Goal: Information Seeking & Learning: Learn about a topic

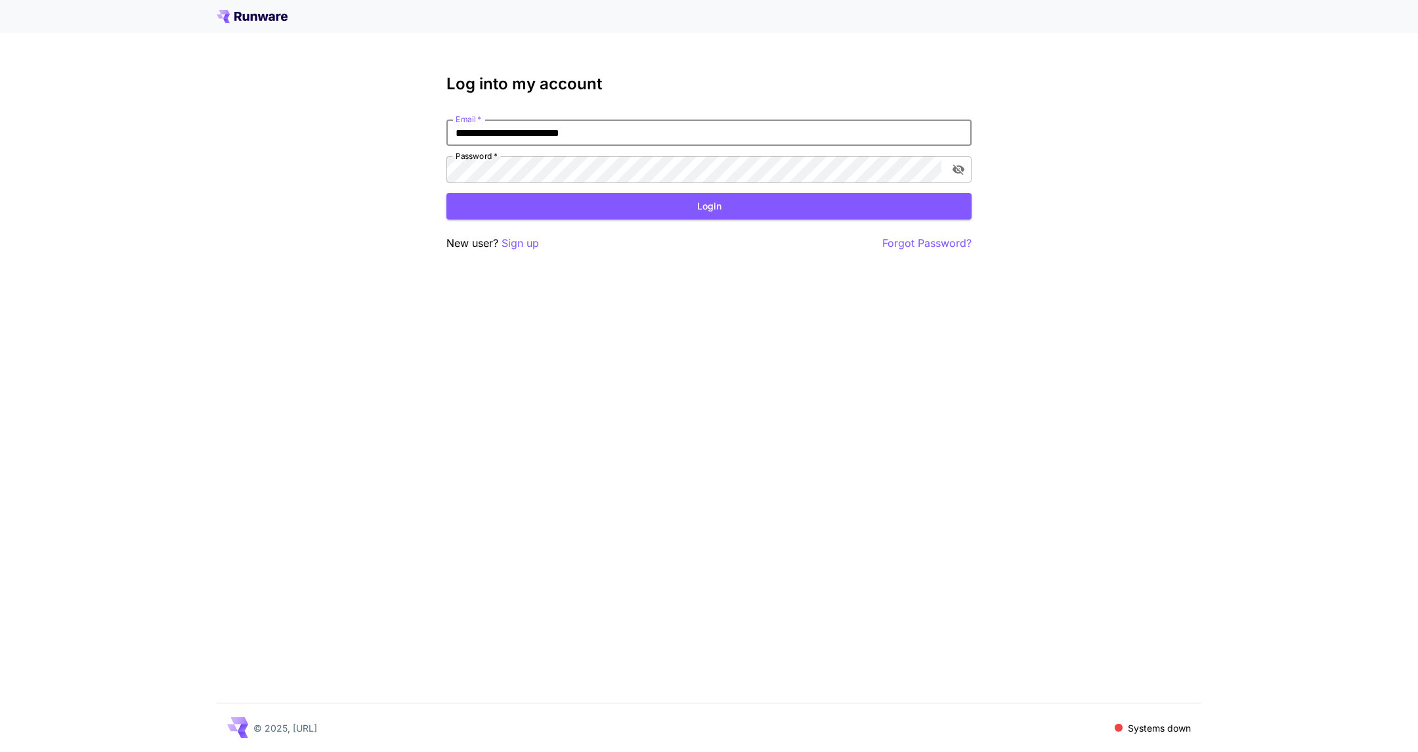
type input "**********"
click at [446, 193] on button "Login" at bounding box center [708, 206] width 525 height 27
click button "Login" at bounding box center [708, 206] width 525 height 27
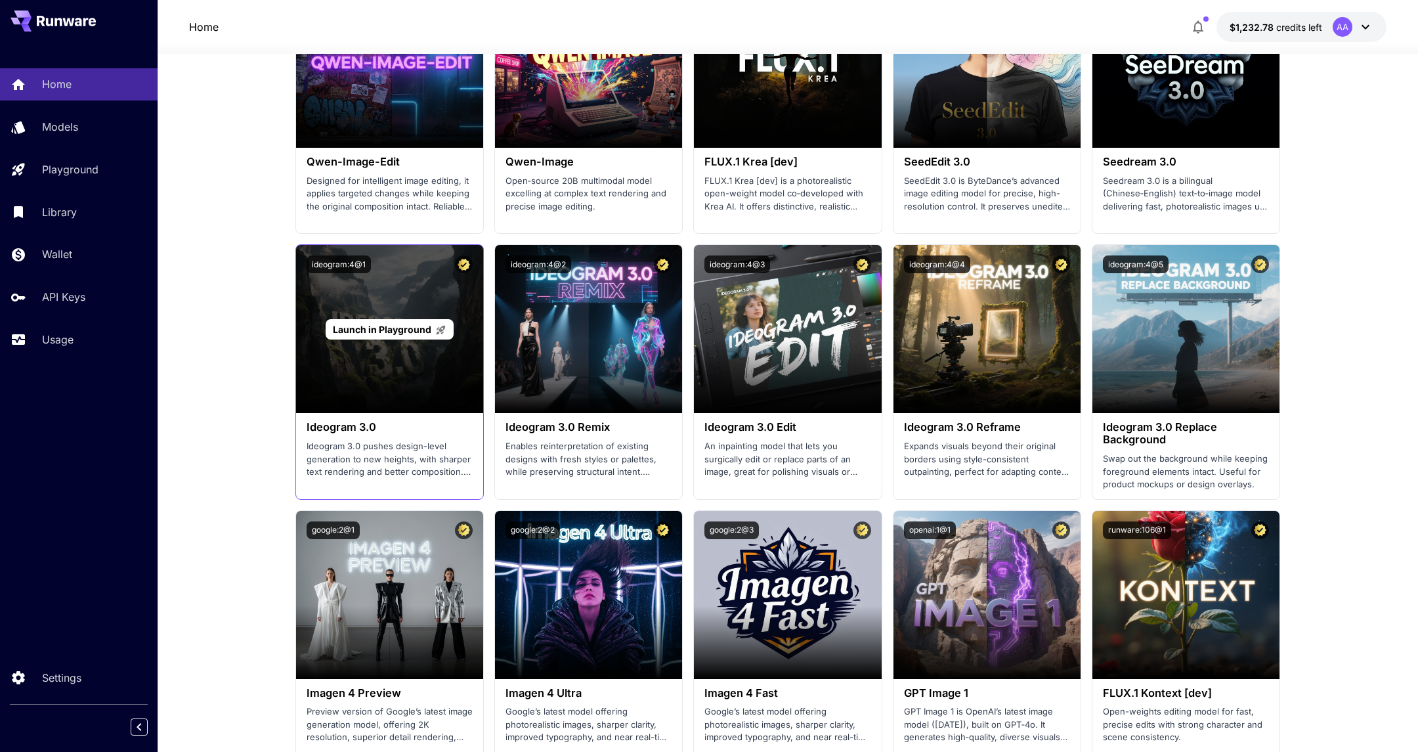
scroll to position [1533, 0]
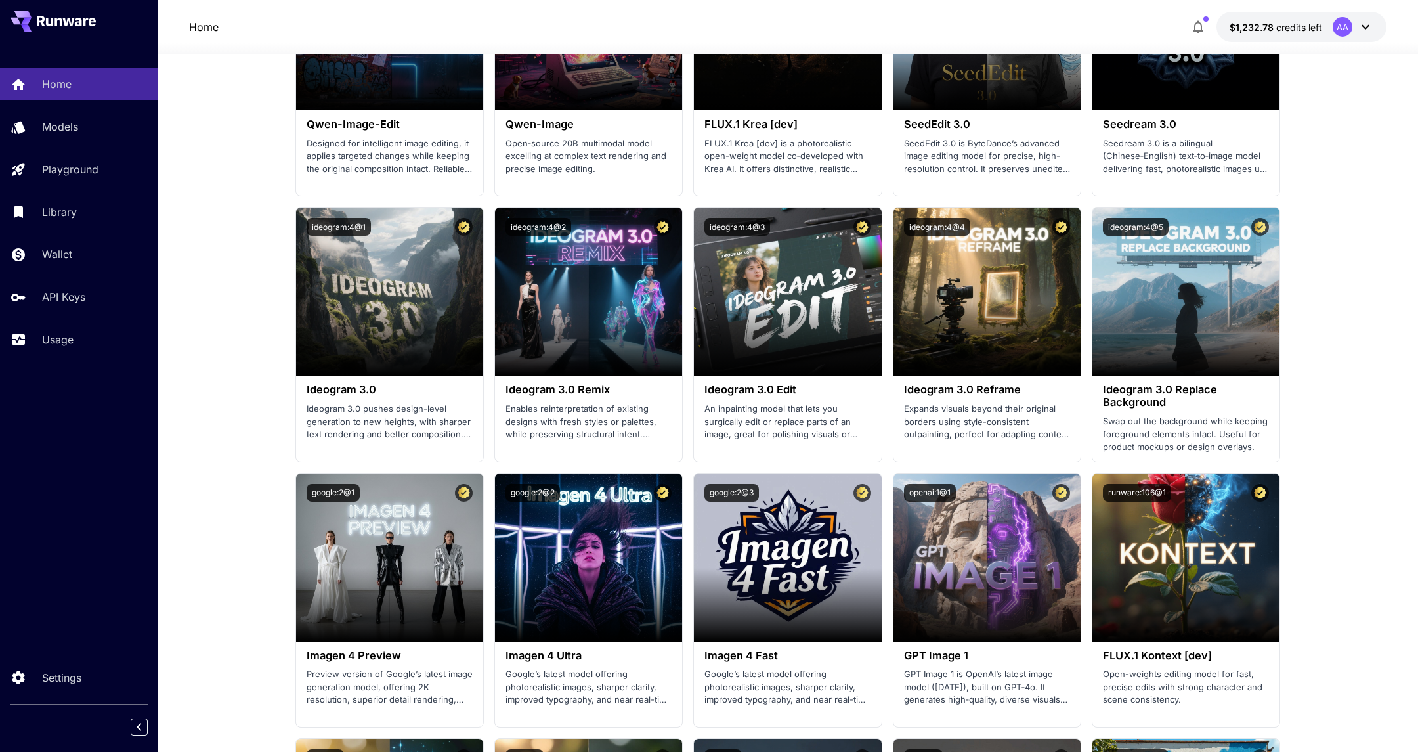
click at [109, 12] on div at bounding box center [79, 21] width 158 height 42
click at [93, 20] on icon at bounding box center [66, 21] width 59 height 11
click at [78, 76] on div "Home" at bounding box center [96, 84] width 102 height 16
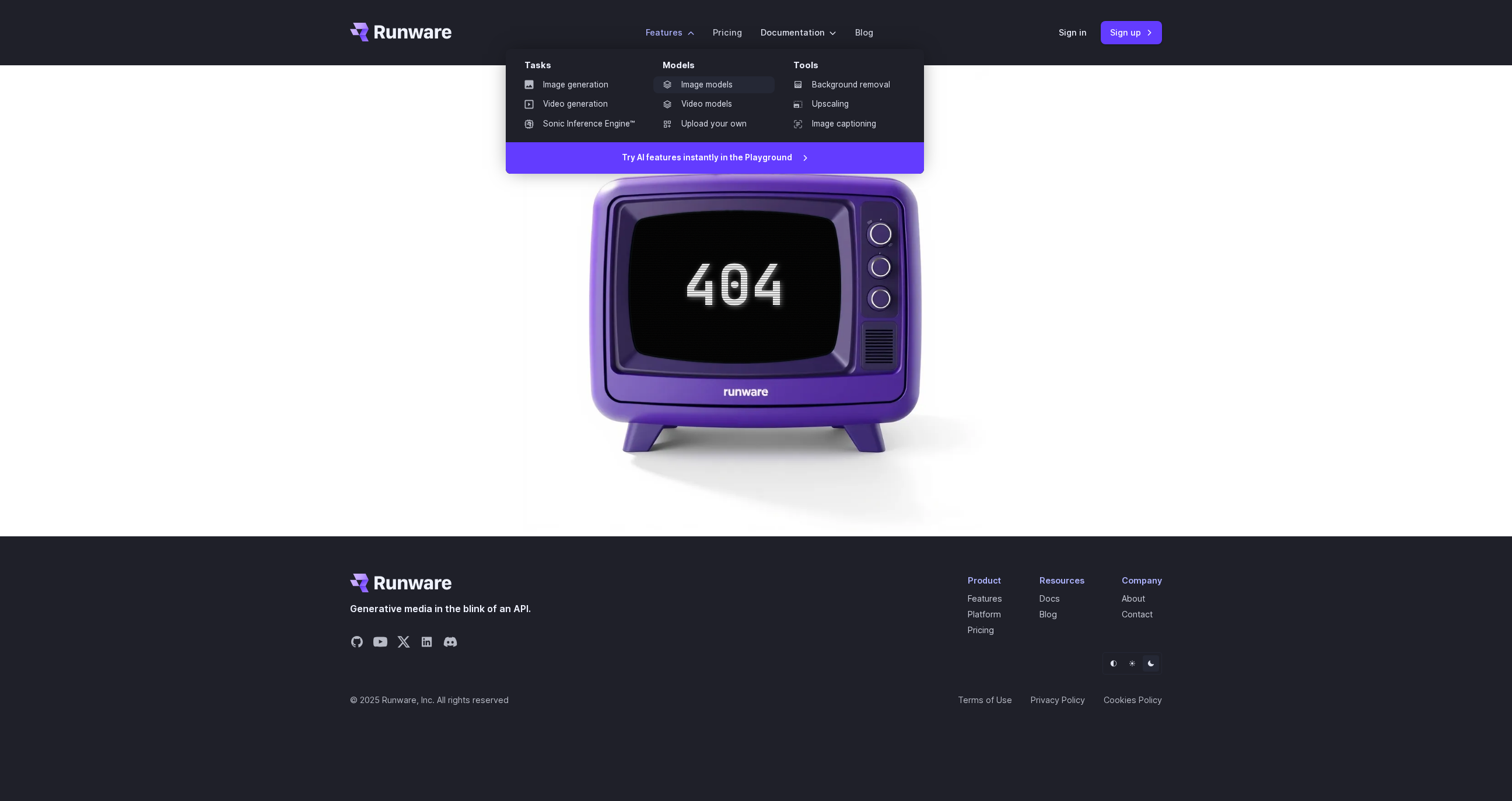
click at [689, 79] on link "Image models" at bounding box center [713, 85] width 122 height 18
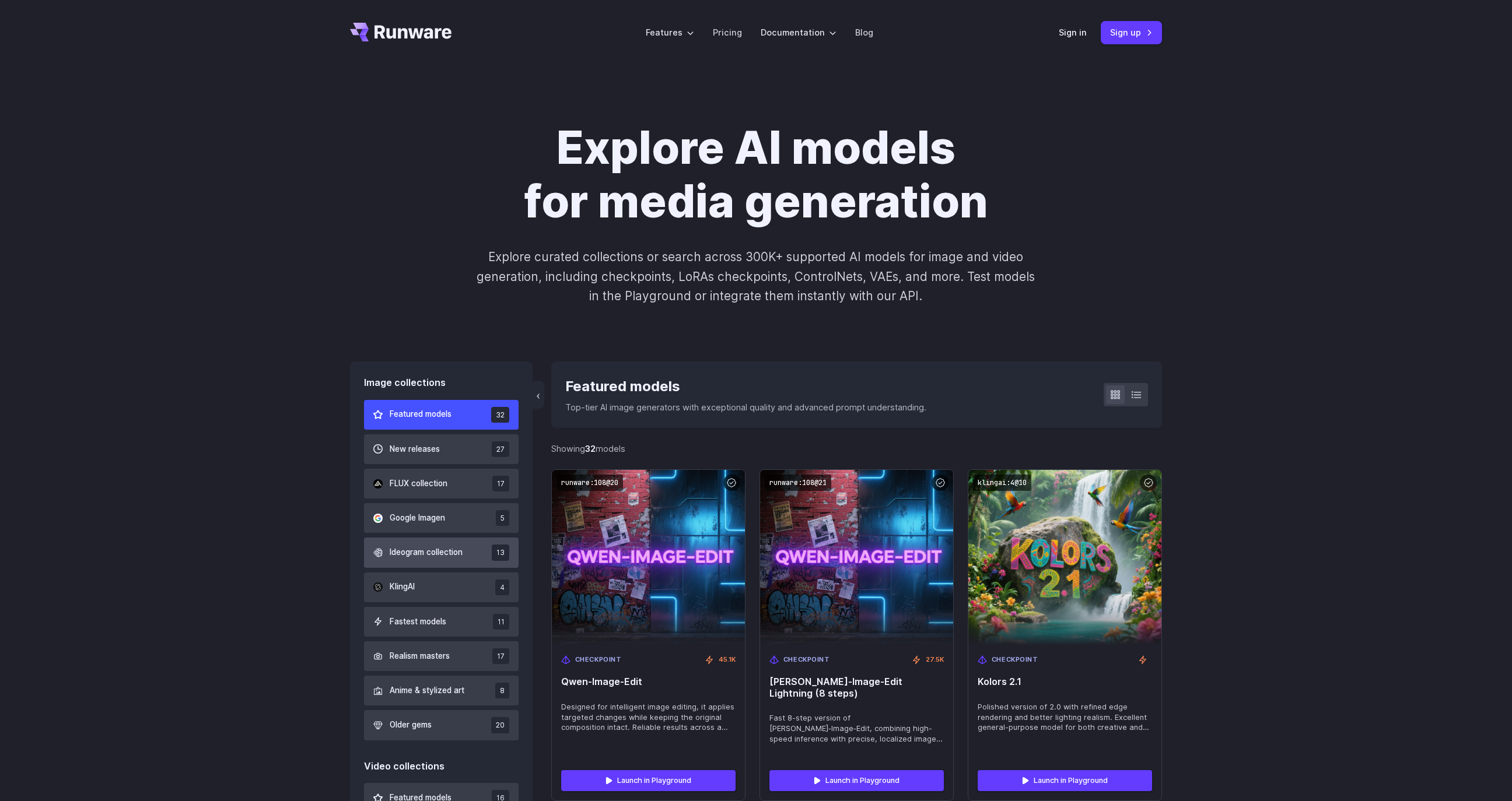
click at [420, 558] on span "Ideogram collection" at bounding box center [426, 552] width 73 height 12
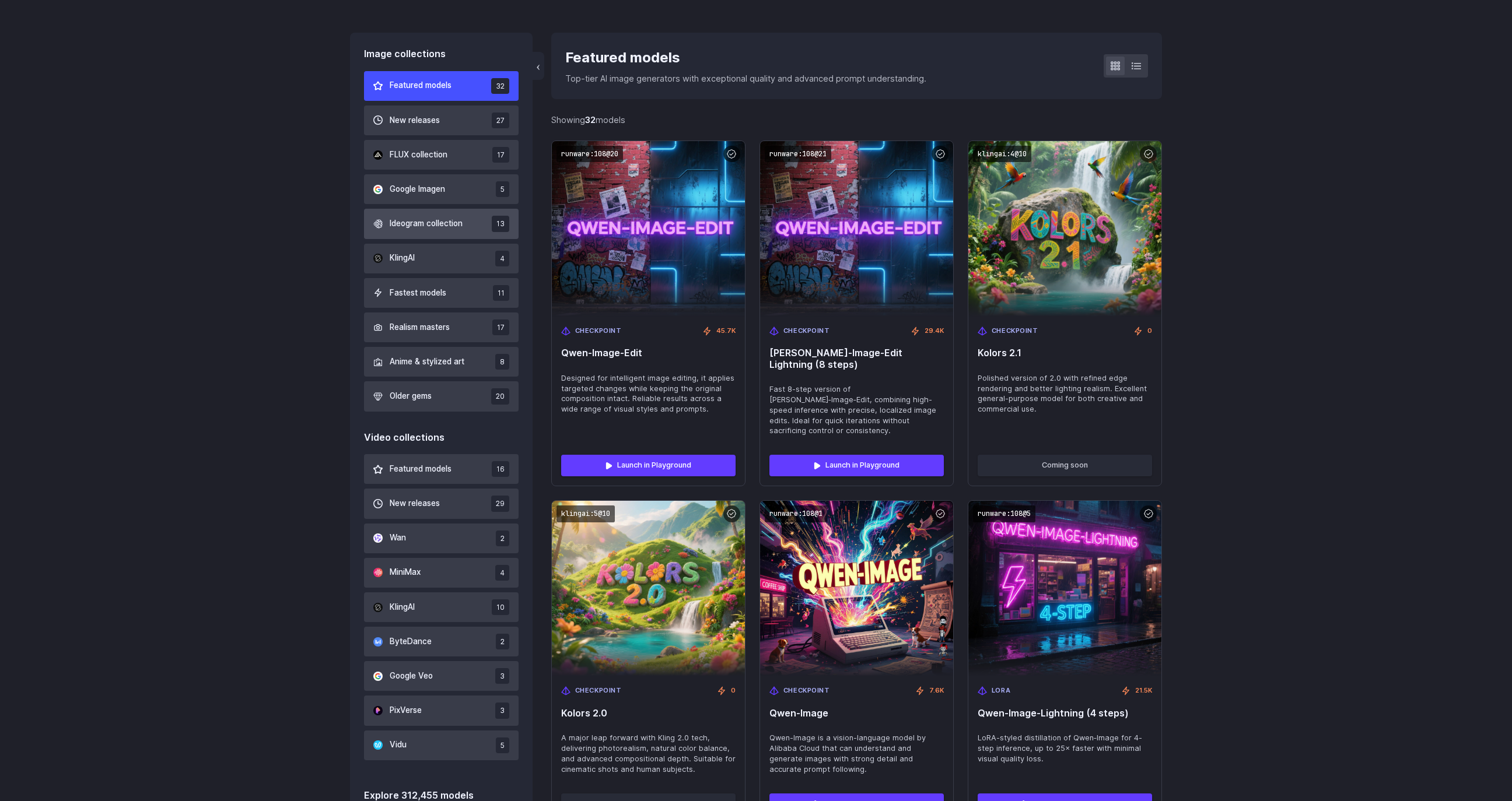
scroll to position [337, 0]
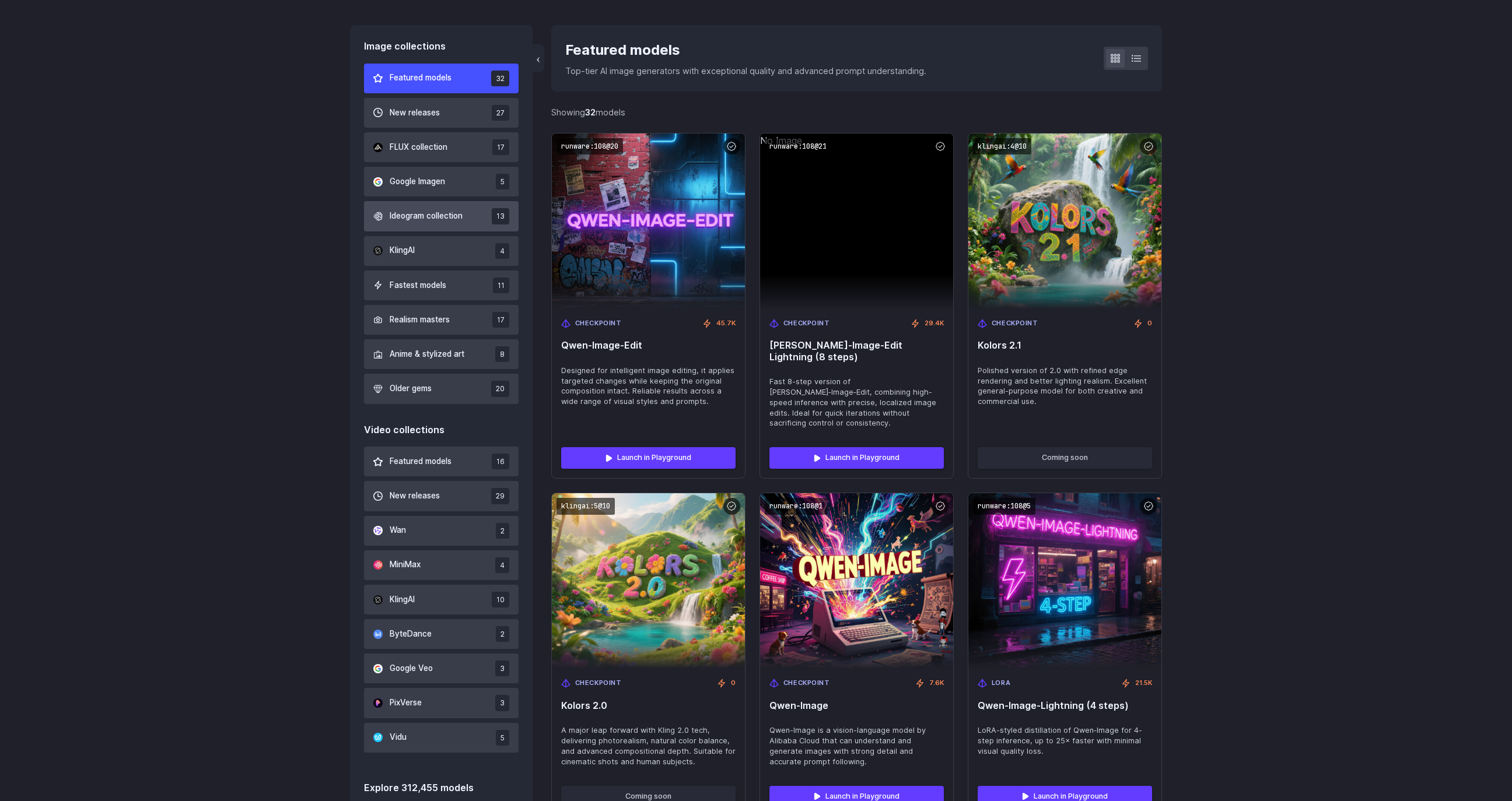
click at [424, 219] on span "Ideogram collection" at bounding box center [426, 216] width 73 height 12
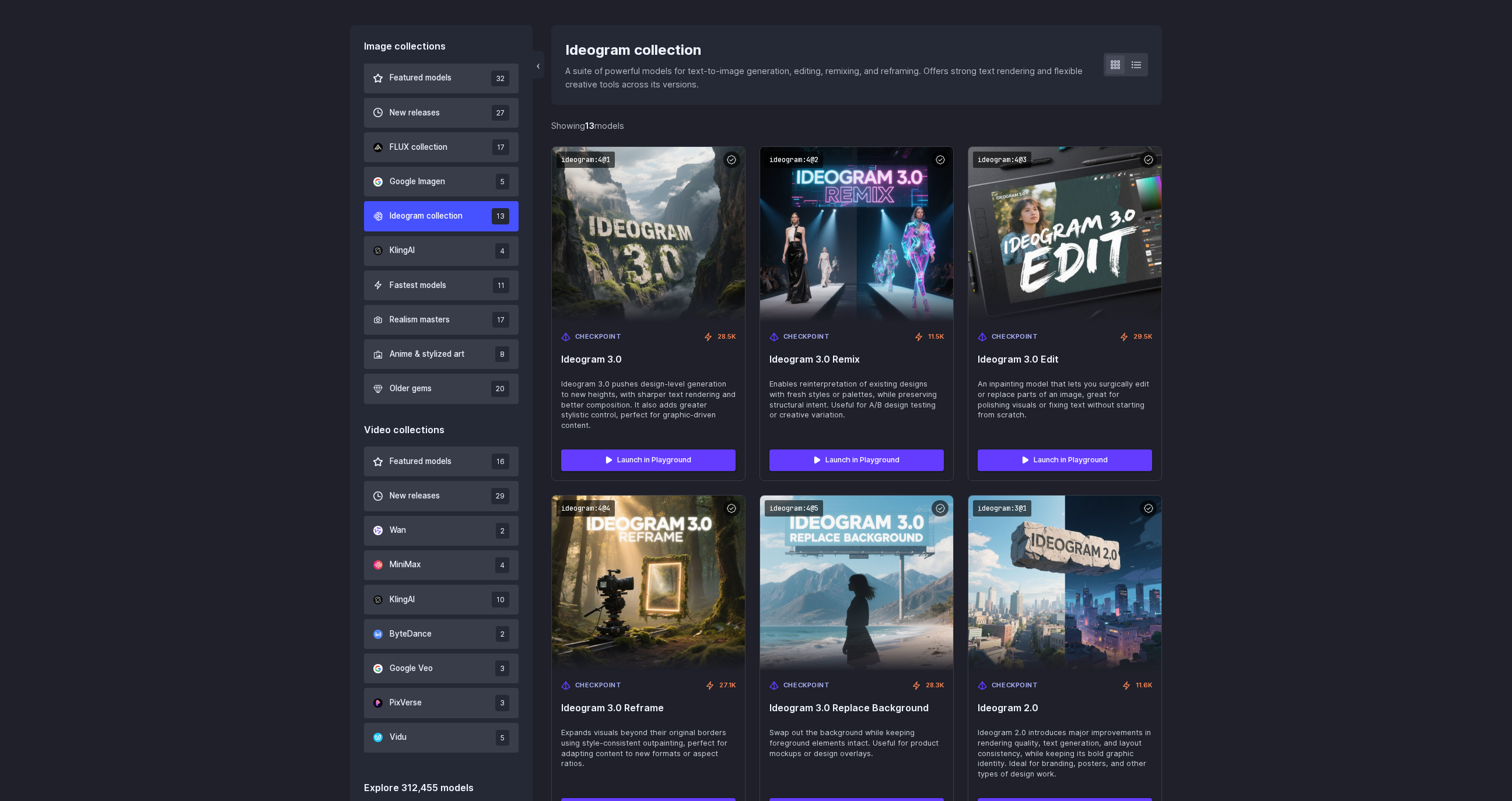
scroll to position [287, 0]
